Goal: Information Seeking & Learning: Learn about a topic

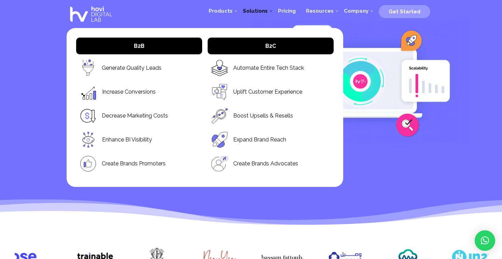
click at [262, 13] on span "Solutions" at bounding box center [255, 11] width 25 height 6
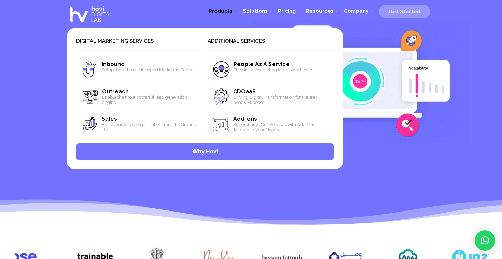
click at [233, 9] on span "Products" at bounding box center [221, 11] width 24 height 6
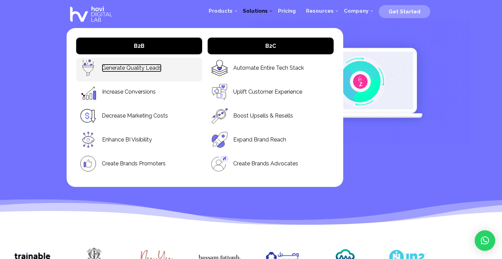
click at [134, 66] on link "Generate Quality Leads" at bounding box center [132, 68] width 60 height 8
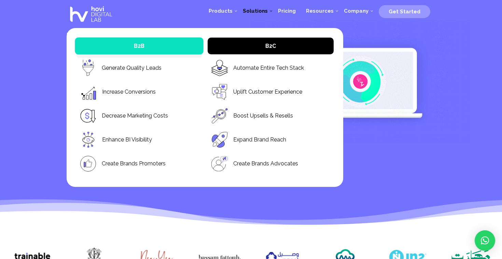
click at [149, 44] on span "B2B" at bounding box center [139, 46] width 129 height 17
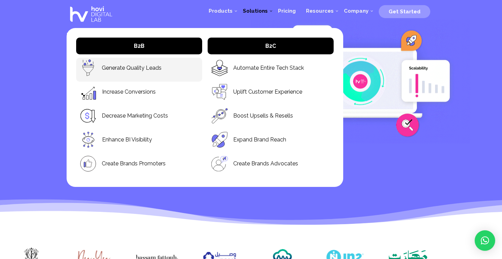
click at [148, 63] on p "Generate Quality Leads" at bounding box center [139, 67] width 119 height 17
click at [147, 67] on link "Generate Quality Leads" at bounding box center [132, 68] width 60 height 8
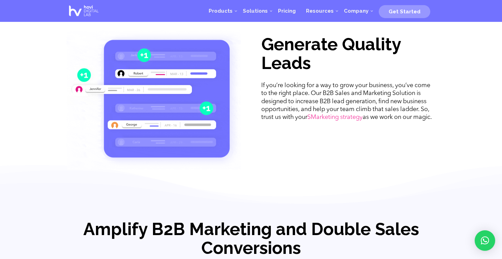
scroll to position [260, 0]
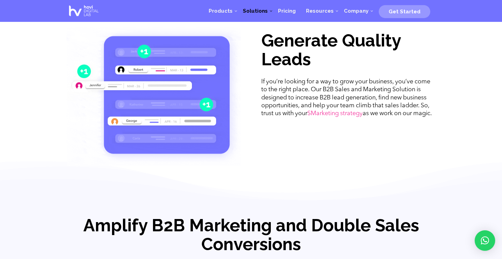
click at [403, 71] on h2 "Generate Quality Leads" at bounding box center [348, 51] width 174 height 41
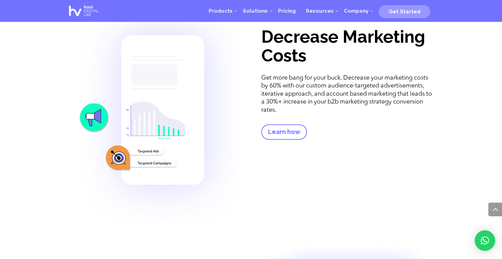
scroll to position [795, 0]
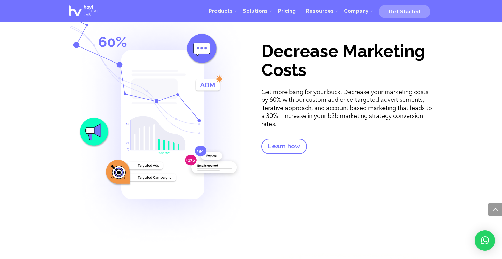
click at [376, 98] on p "Get more bang for your buck. Decrease your marketing costs by 60% with our cust…" at bounding box center [348, 109] width 174 height 40
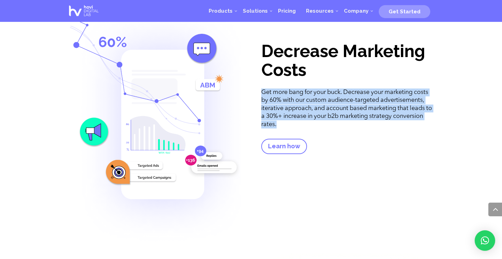
click at [376, 98] on p "Get more bang for your buck. Decrease your marketing costs by 60% with our cust…" at bounding box center [348, 109] width 174 height 40
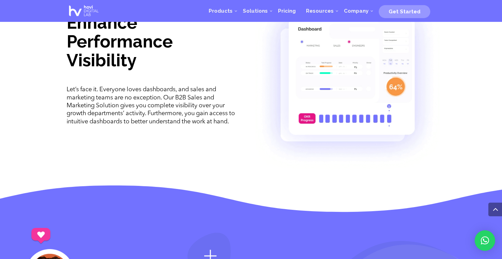
scroll to position [1054, 0]
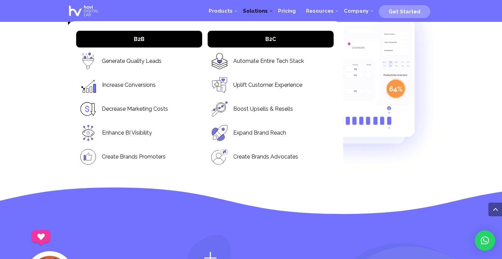
click at [246, 11] on span "Solutions" at bounding box center [255, 11] width 35 height 6
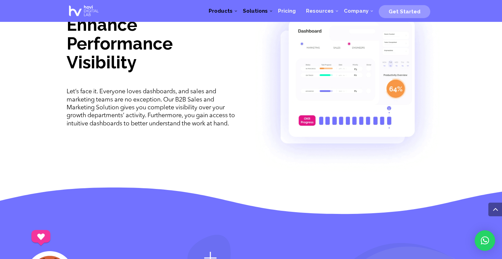
click at [234, 15] on link "Products" at bounding box center [221, 11] width 34 height 21
